Goal: Task Accomplishment & Management: Manage account settings

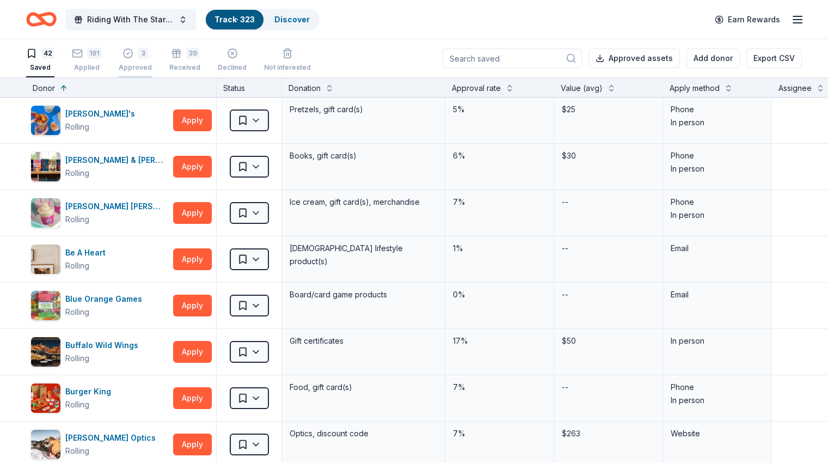
click at [152, 64] on div "Approved" at bounding box center [135, 67] width 33 height 9
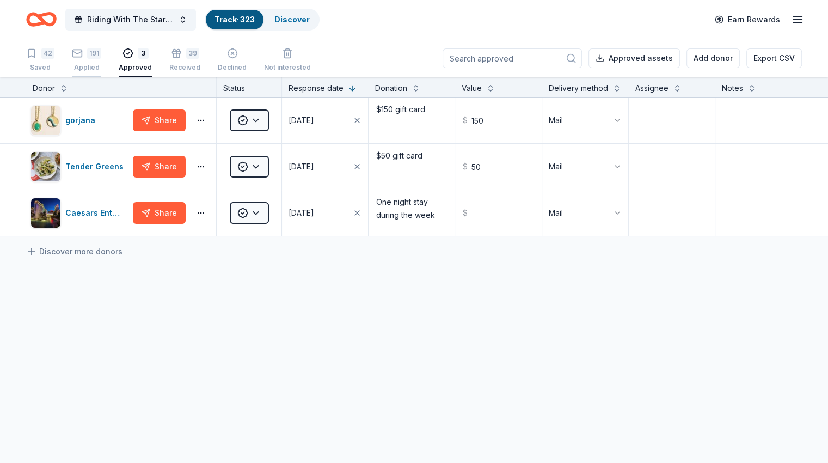
click at [101, 64] on div "Applied" at bounding box center [86, 67] width 29 height 9
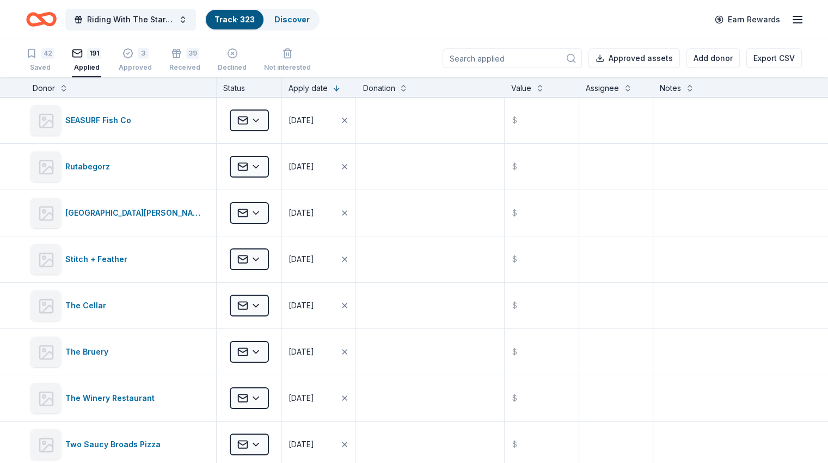
click at [464, 59] on input at bounding box center [512, 58] width 139 height 20
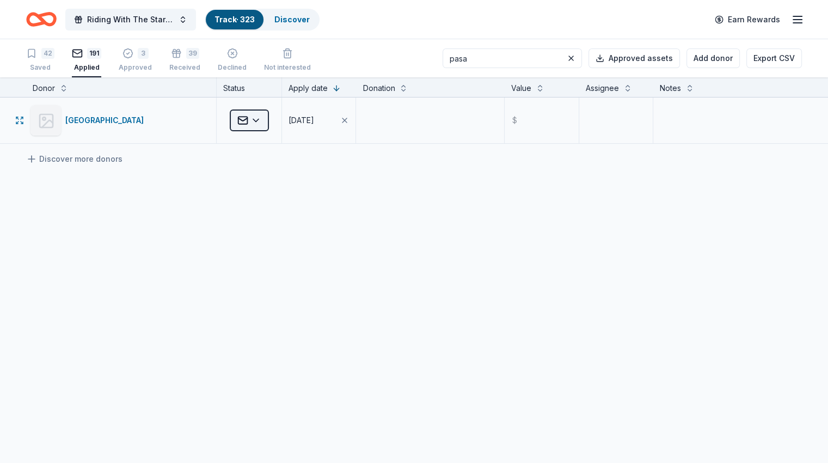
type input "pasa"
click at [264, 118] on html "Riding With The Stars Gala Track · 323 Discover Earn Rewards 42 Saved 191 Appli…" at bounding box center [414, 231] width 828 height 463
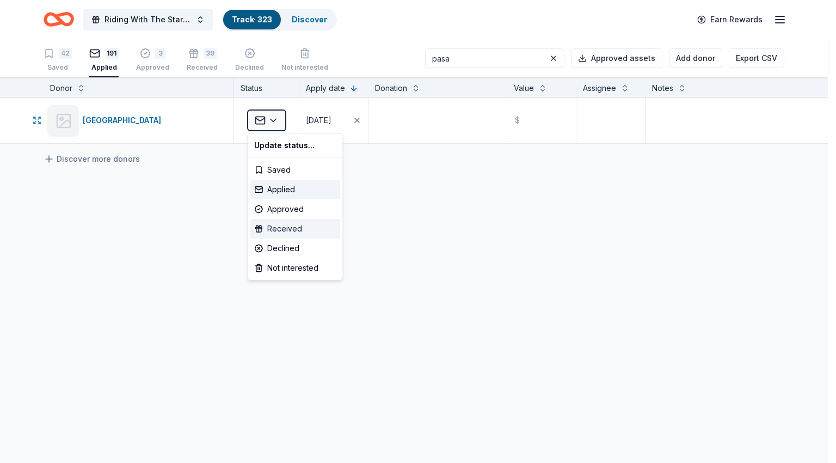
click at [296, 227] on div "Received" at bounding box center [295, 229] width 90 height 20
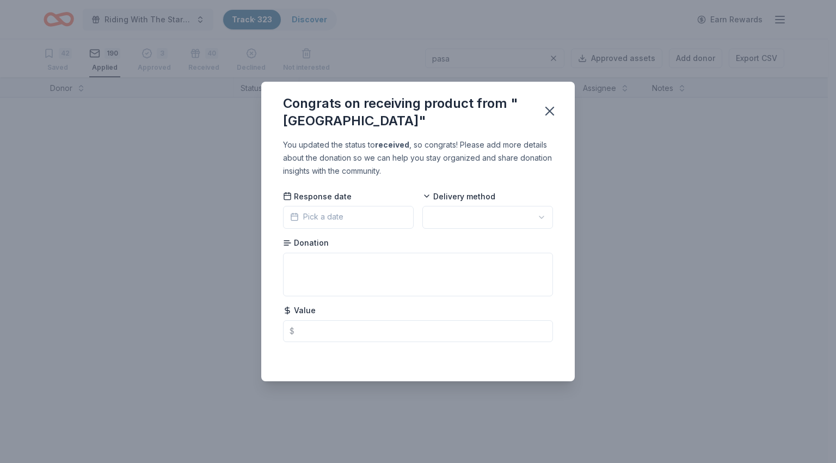
click at [322, 211] on span "Pick a date" at bounding box center [316, 216] width 53 height 13
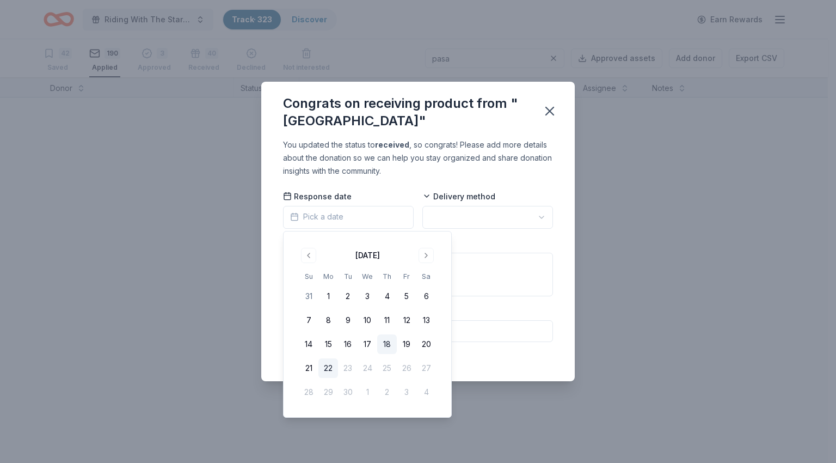
click at [391, 344] on button "18" at bounding box center [387, 344] width 20 height 20
click at [474, 226] on html "Riding With The Stars Gala Track · 323 Discover Earn Rewards 42 Saved 190 Appli…" at bounding box center [418, 231] width 836 height 463
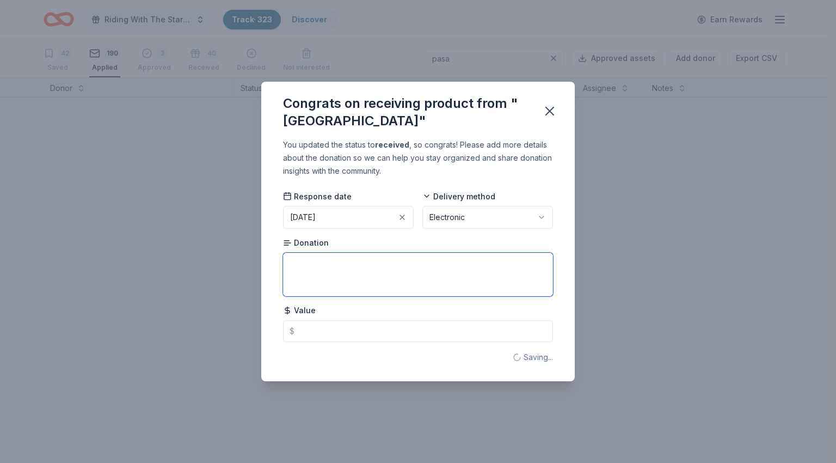
click at [369, 268] on textarea at bounding box center [418, 275] width 270 height 44
type textarea "2 tickets to any Mainstage production"
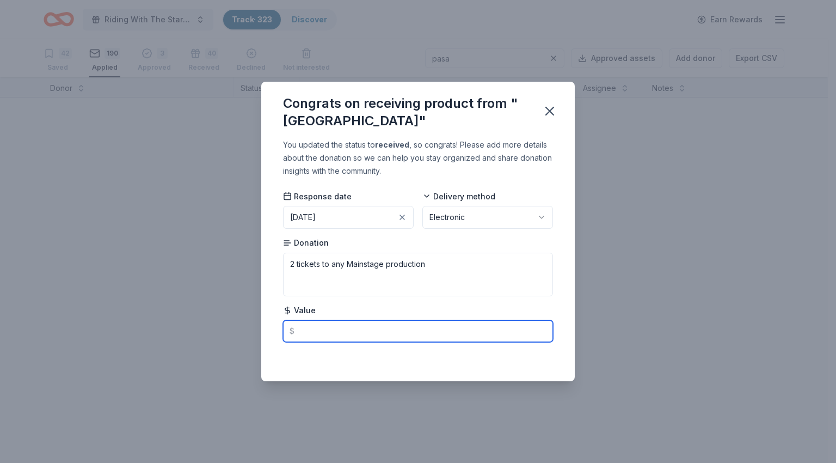
click at [392, 327] on input "text" at bounding box center [418, 331] width 270 height 22
type input "170.00"
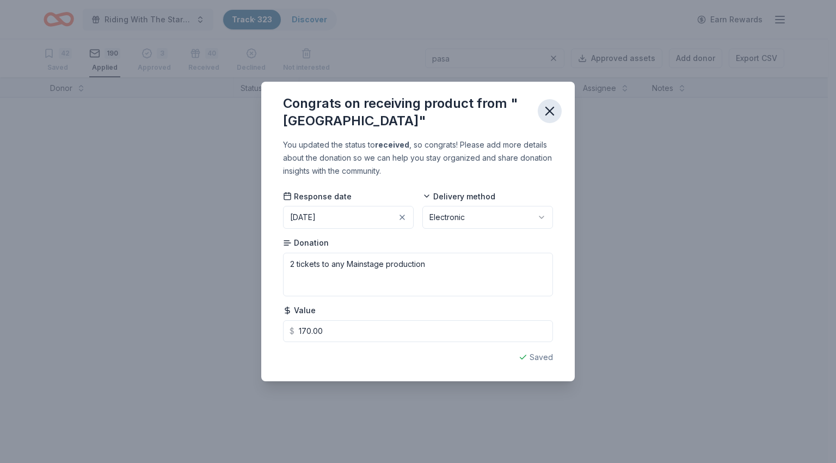
click at [548, 107] on icon "button" at bounding box center [549, 110] width 15 height 15
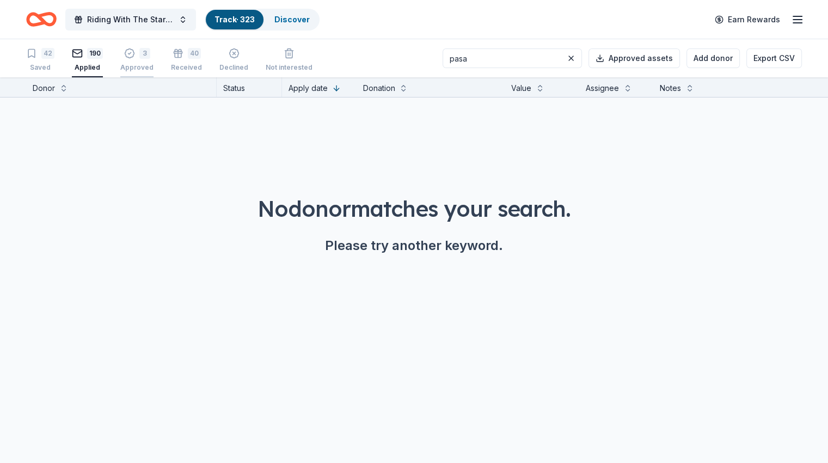
click at [148, 66] on div "Approved" at bounding box center [136, 67] width 33 height 9
click at [565, 61] on button at bounding box center [571, 58] width 13 height 13
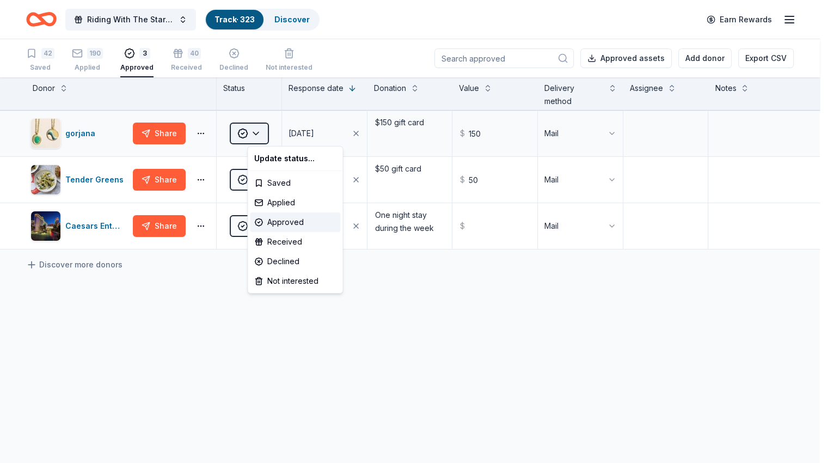
click at [278, 135] on html "Riding With The Stars Gala Track · 323 Discover Earn Rewards 42 Saved 190 Appli…" at bounding box center [414, 231] width 828 height 463
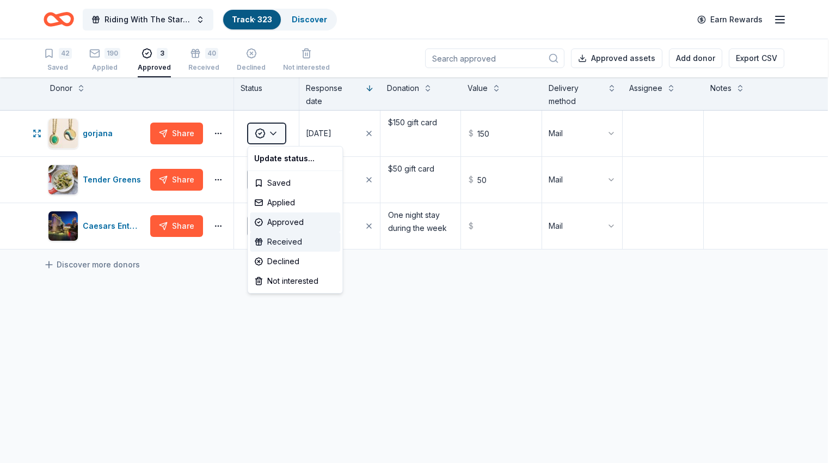
click at [278, 240] on div "Received" at bounding box center [295, 242] width 90 height 20
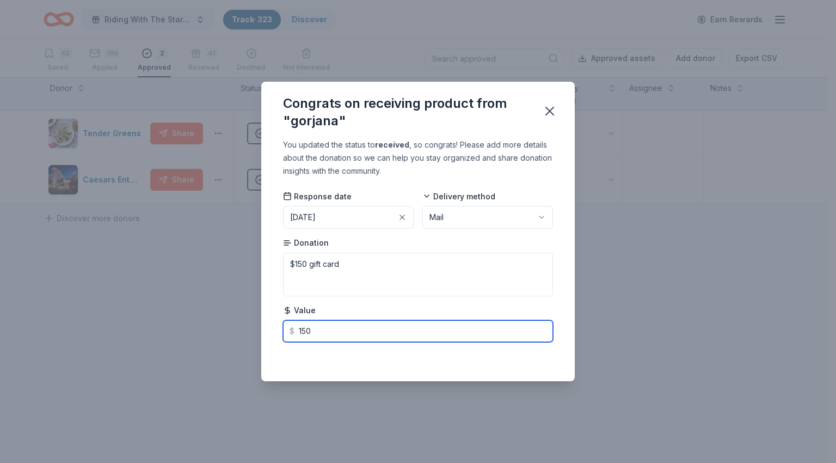
click at [503, 333] on input "150" at bounding box center [418, 331] width 270 height 22
type input "150.00"
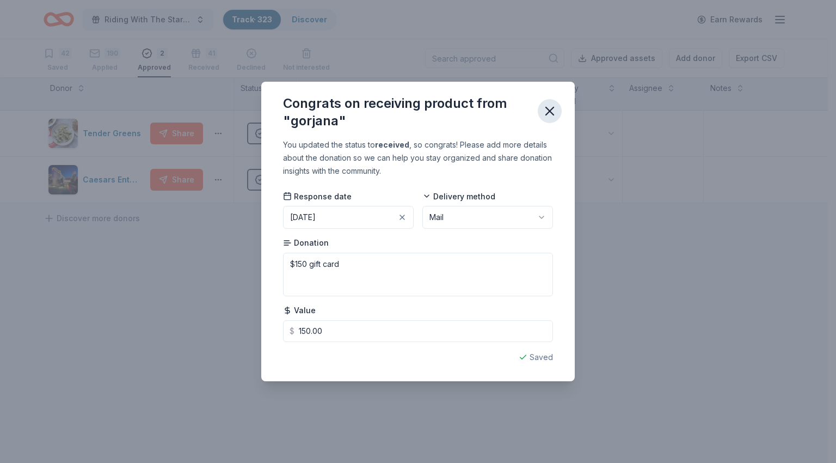
click at [550, 114] on icon "button" at bounding box center [549, 110] width 15 height 15
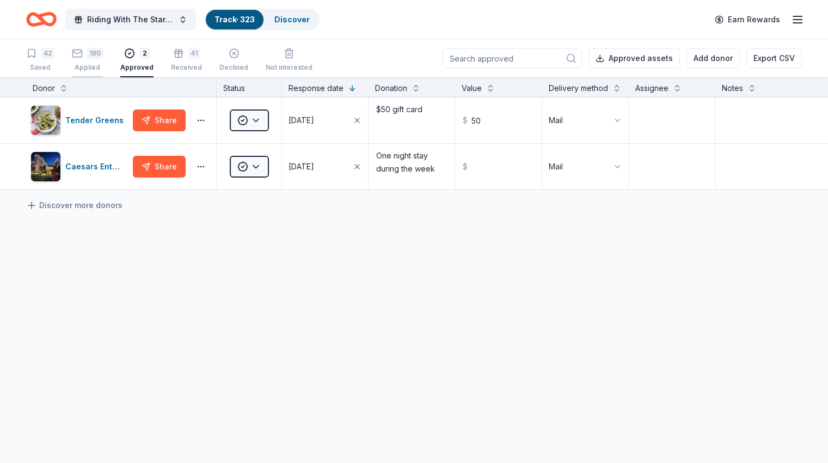
click at [82, 51] on icon "button" at bounding box center [77, 52] width 9 height 3
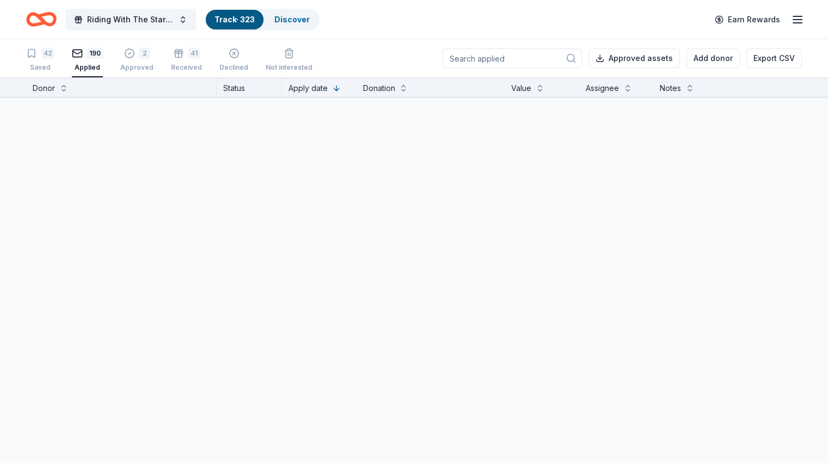
click at [487, 59] on input at bounding box center [512, 58] width 139 height 20
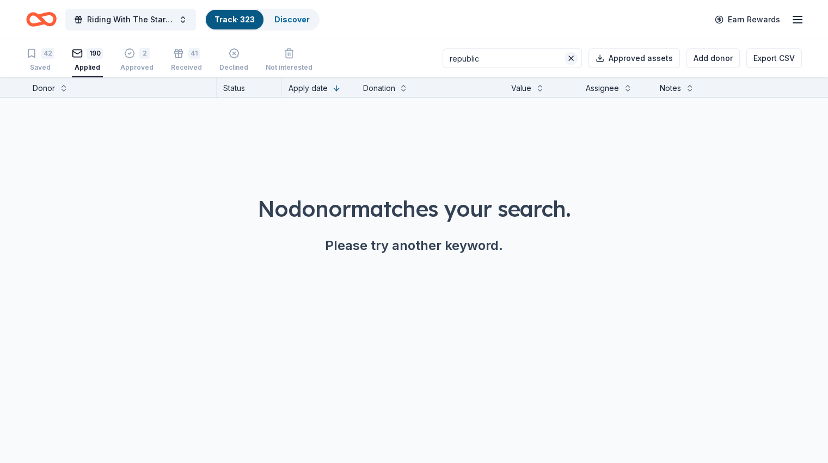
type input "republic"
click at [565, 59] on button at bounding box center [571, 58] width 13 height 13
